Goal: Information Seeking & Learning: Learn about a topic

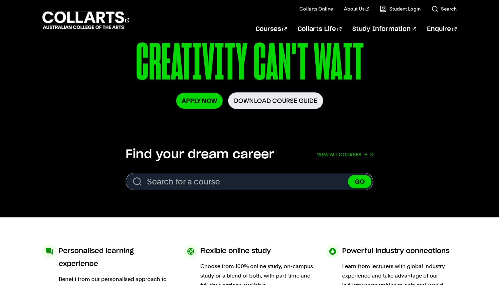
scroll to position [135, 0]
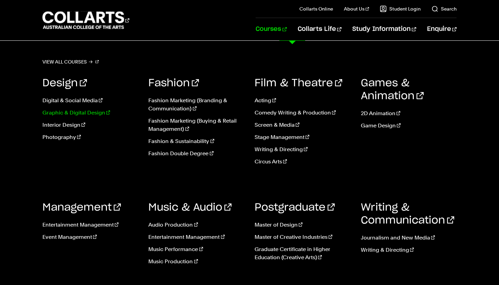
click at [84, 113] on link "Graphic & Digital Design" at bounding box center [90, 113] width 96 height 8
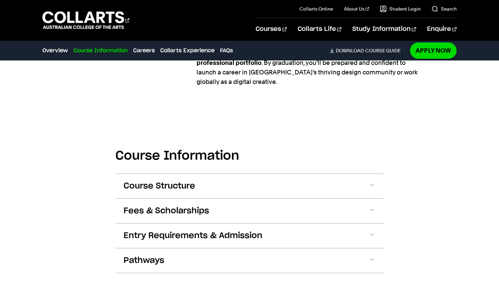
scroll to position [644, 0]
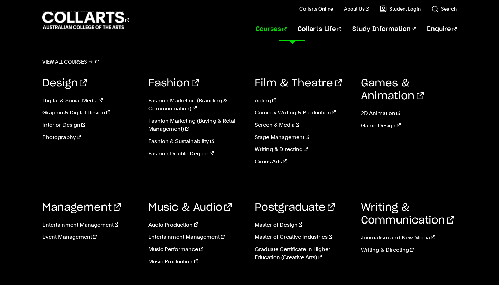
click at [286, 30] on link "Courses" at bounding box center [270, 29] width 31 height 22
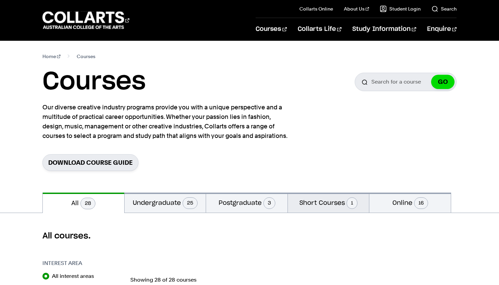
click at [307, 204] on button "Short Courses 1" at bounding box center [328, 202] width 81 height 20
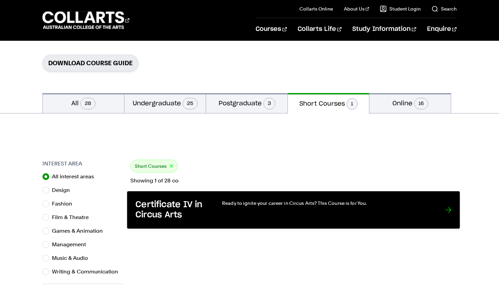
scroll to position [100, 0]
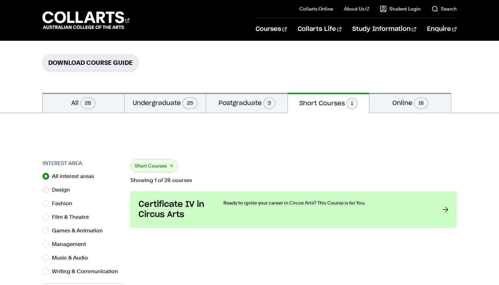
click at [47, 191] on input "Design" at bounding box center [45, 189] width 7 height 7
radio input "true"
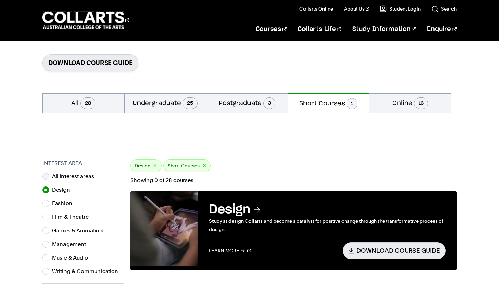
click at [48, 175] on input "All interest areas" at bounding box center [45, 176] width 7 height 7
radio input "true"
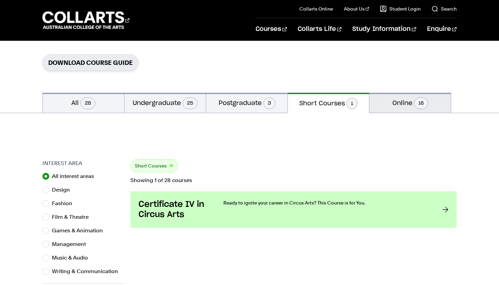
click at [396, 103] on button "Online 16" at bounding box center [409, 103] width 81 height 20
radio input "false"
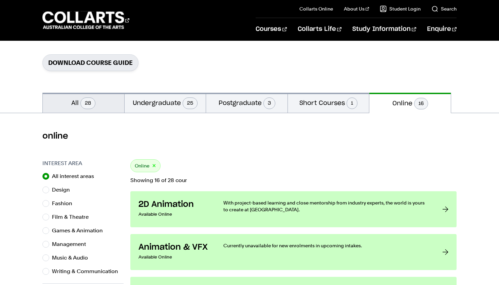
click at [73, 106] on button "All 28" at bounding box center [83, 103] width 81 height 20
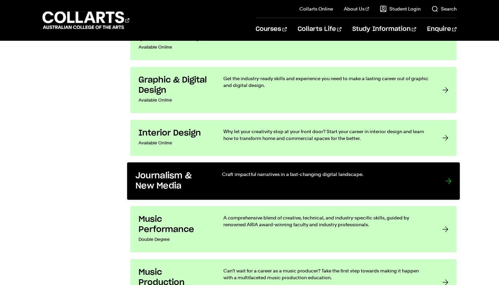
scroll to position [1135, 0]
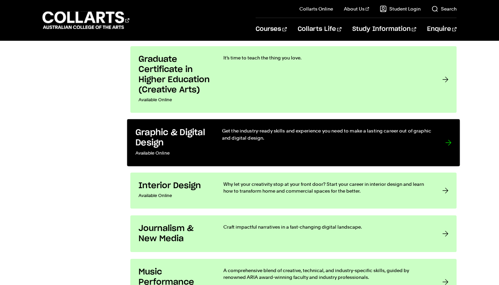
click at [399, 151] on div "Get the industry-ready skills and experience you need to make a lasting career …" at bounding box center [326, 142] width 209 height 31
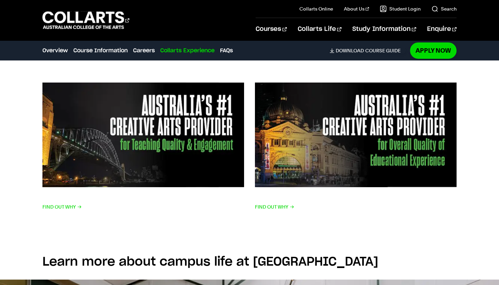
scroll to position [1480, 0]
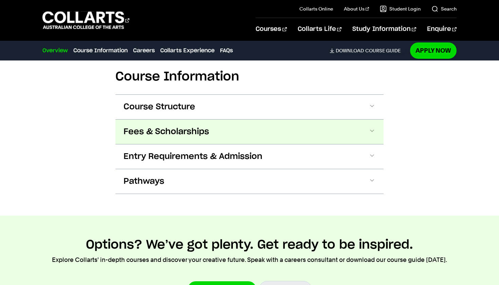
scroll to position [804, 0]
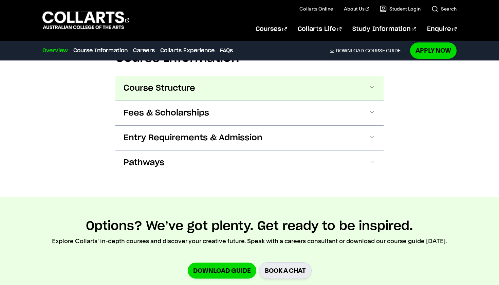
click at [375, 79] on button "Course Structure" at bounding box center [249, 88] width 268 height 24
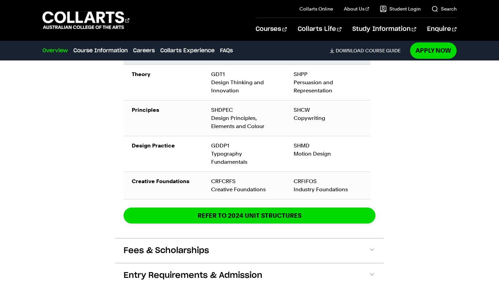
scroll to position [1016, 0]
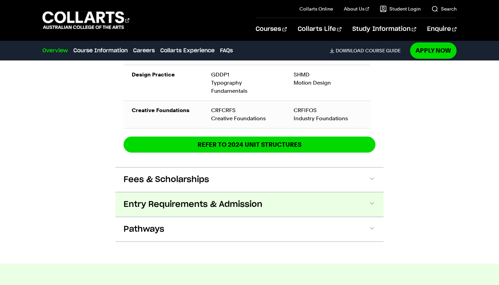
click at [358, 192] on button "Entry Requirements & Admission" at bounding box center [249, 204] width 268 height 24
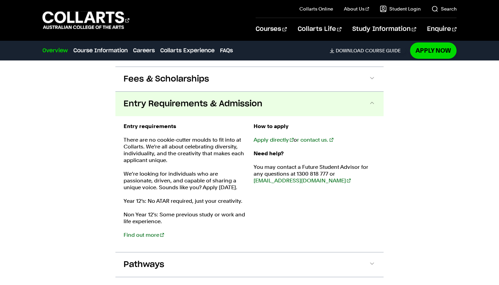
scroll to position [1133, 0]
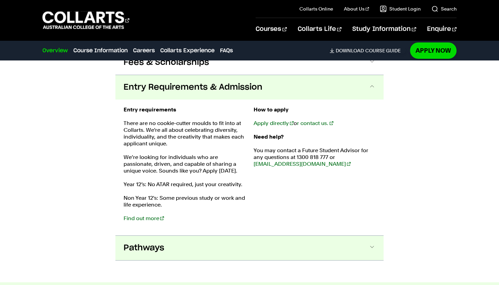
click at [349, 235] on button "Pathways" at bounding box center [249, 247] width 268 height 24
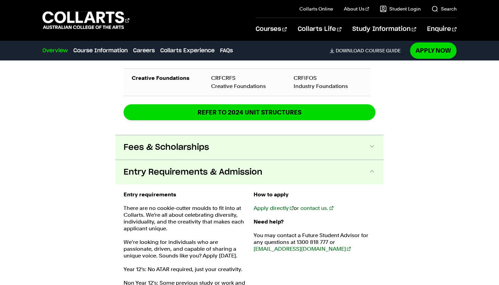
click at [337, 139] on button "Fees & Scholarships" at bounding box center [249, 147] width 268 height 24
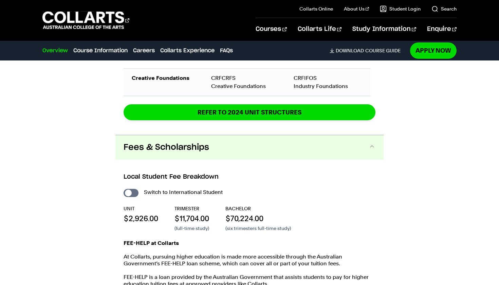
scroll to position [1109, 0]
